Goal: Task Accomplishment & Management: Use online tool/utility

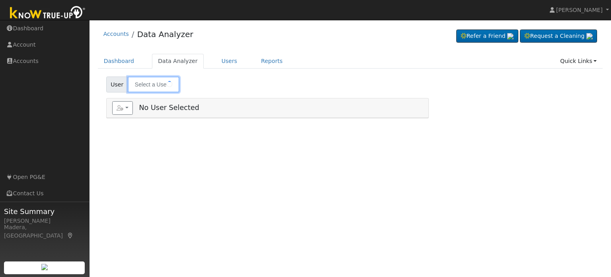
type input "[PERSON_NAME]"
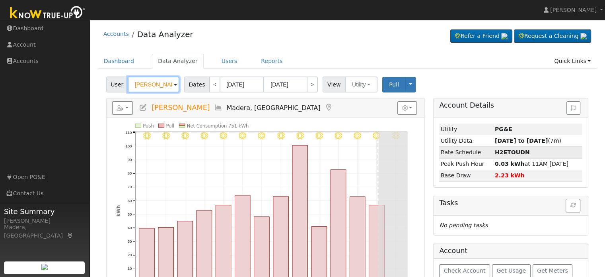
scroll to position [43, 0]
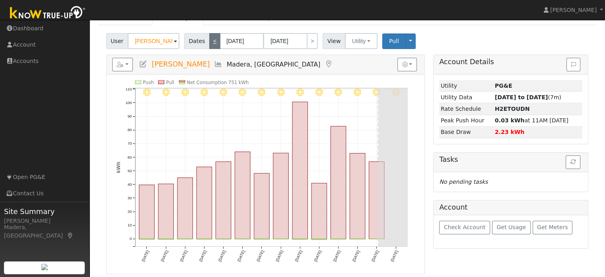
click at [212, 39] on link "<" at bounding box center [214, 41] width 11 height 16
type input "[DATE]"
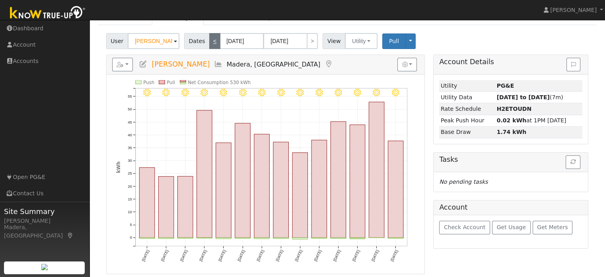
click at [210, 41] on link "<" at bounding box center [214, 41] width 11 height 16
type input "[DATE]"
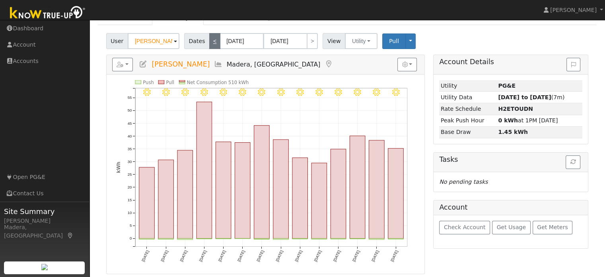
click at [213, 39] on link "<" at bounding box center [214, 41] width 11 height 16
type input "[DATE]"
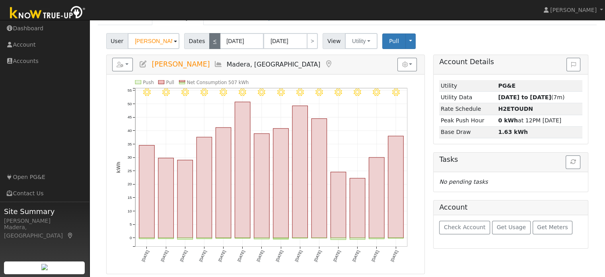
click at [212, 41] on link "<" at bounding box center [214, 41] width 11 height 16
type input "06/10/2025"
type input "06/23/2025"
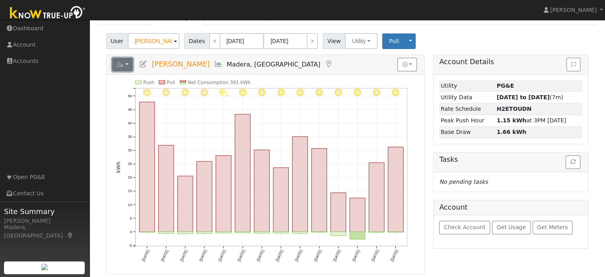
click at [123, 66] on icon "button" at bounding box center [120, 65] width 7 height 6
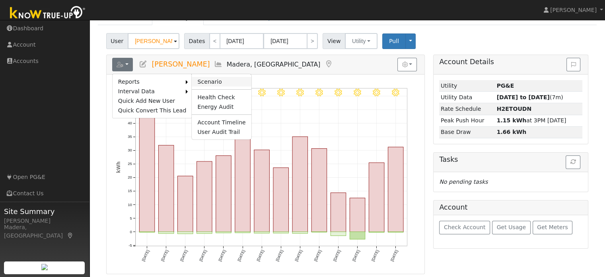
click at [194, 79] on link "Scenario" at bounding box center [221, 82] width 59 height 10
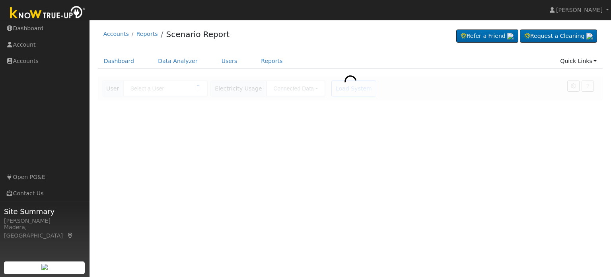
type input "[PERSON_NAME]"
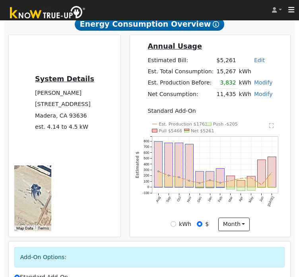
scroll to position [181, 0]
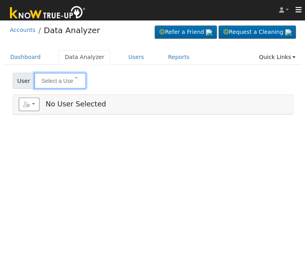
type input "[PERSON_NAME]"
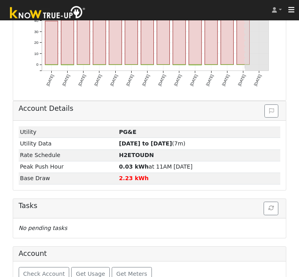
scroll to position [256, 0]
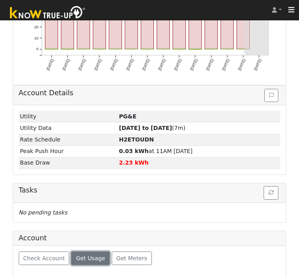
click at [84, 255] on span "Get Usage" at bounding box center [90, 258] width 29 height 6
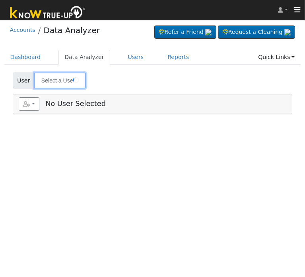
type input "[PERSON_NAME]"
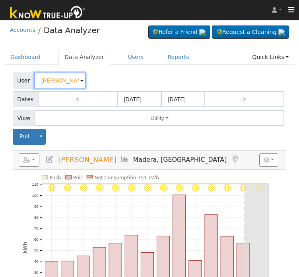
scroll to position [256, 0]
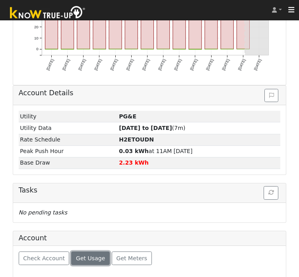
click at [82, 256] on span "Get Usage" at bounding box center [90, 258] width 29 height 6
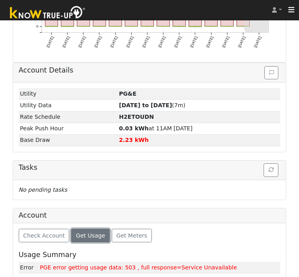
click at [85, 234] on span "Get Usage" at bounding box center [90, 235] width 29 height 6
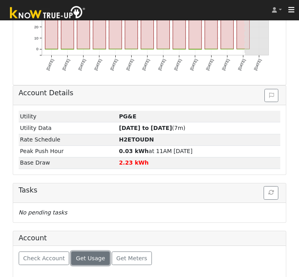
click at [90, 256] on span "Get Usage" at bounding box center [90, 258] width 29 height 6
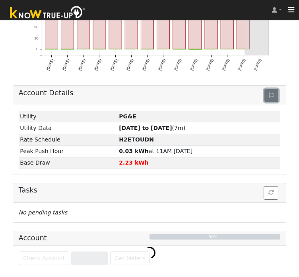
click at [274, 91] on button at bounding box center [272, 96] width 14 height 14
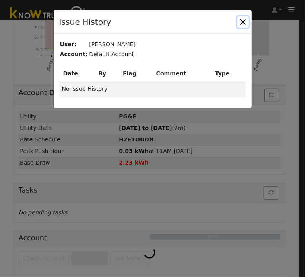
click at [244, 21] on button "button" at bounding box center [243, 21] width 11 height 11
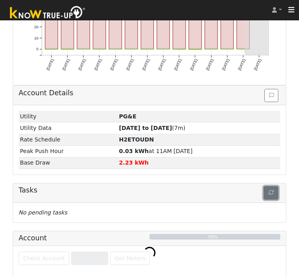
click at [271, 192] on icon "button" at bounding box center [272, 192] width 6 height 6
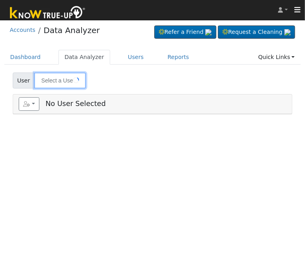
type input "[PERSON_NAME]"
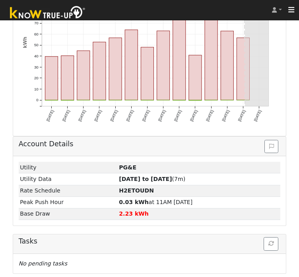
scroll to position [256, 0]
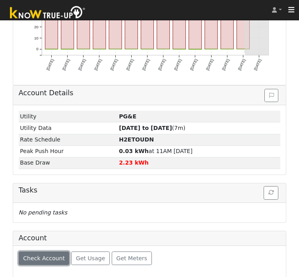
click at [47, 257] on span "Check Account" at bounding box center [44, 258] width 42 height 6
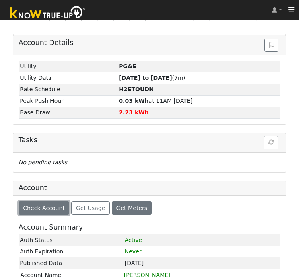
scroll to position [304, 0]
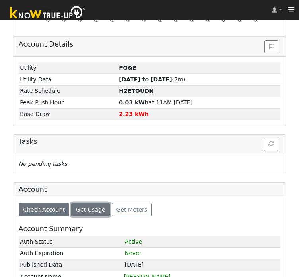
click at [83, 209] on span "Get Usage" at bounding box center [90, 209] width 29 height 6
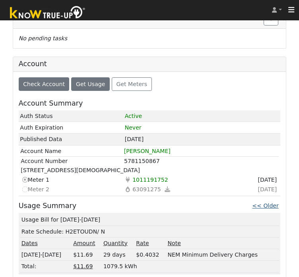
click at [271, 202] on link "<< Older" at bounding box center [265, 205] width 26 height 6
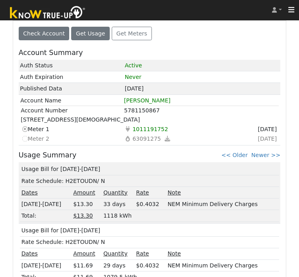
scroll to position [490, 0]
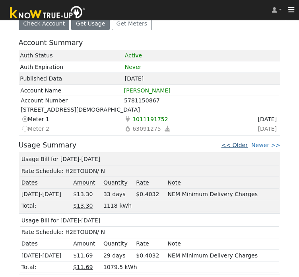
click at [244, 143] on link "<< Older" at bounding box center [235, 145] width 26 height 6
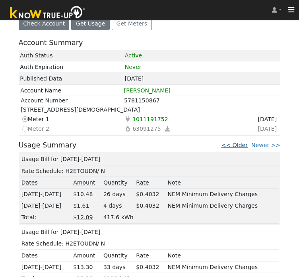
click at [244, 142] on link "<< Older" at bounding box center [235, 145] width 26 height 6
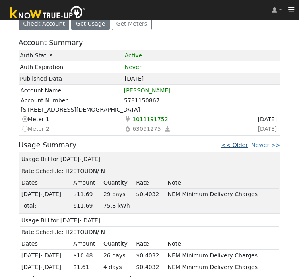
click at [242, 142] on link "<< Older" at bounding box center [235, 145] width 26 height 6
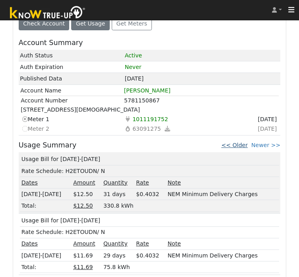
click at [246, 143] on link "<< Older" at bounding box center [235, 145] width 26 height 6
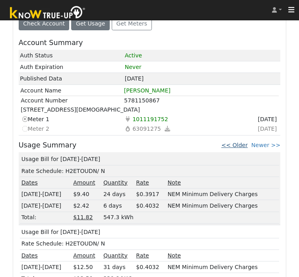
click at [240, 143] on link "<< Older" at bounding box center [235, 145] width 26 height 6
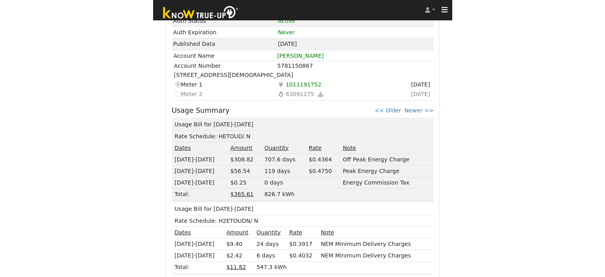
scroll to position [0, 0]
